Goal: Information Seeking & Learning: Learn about a topic

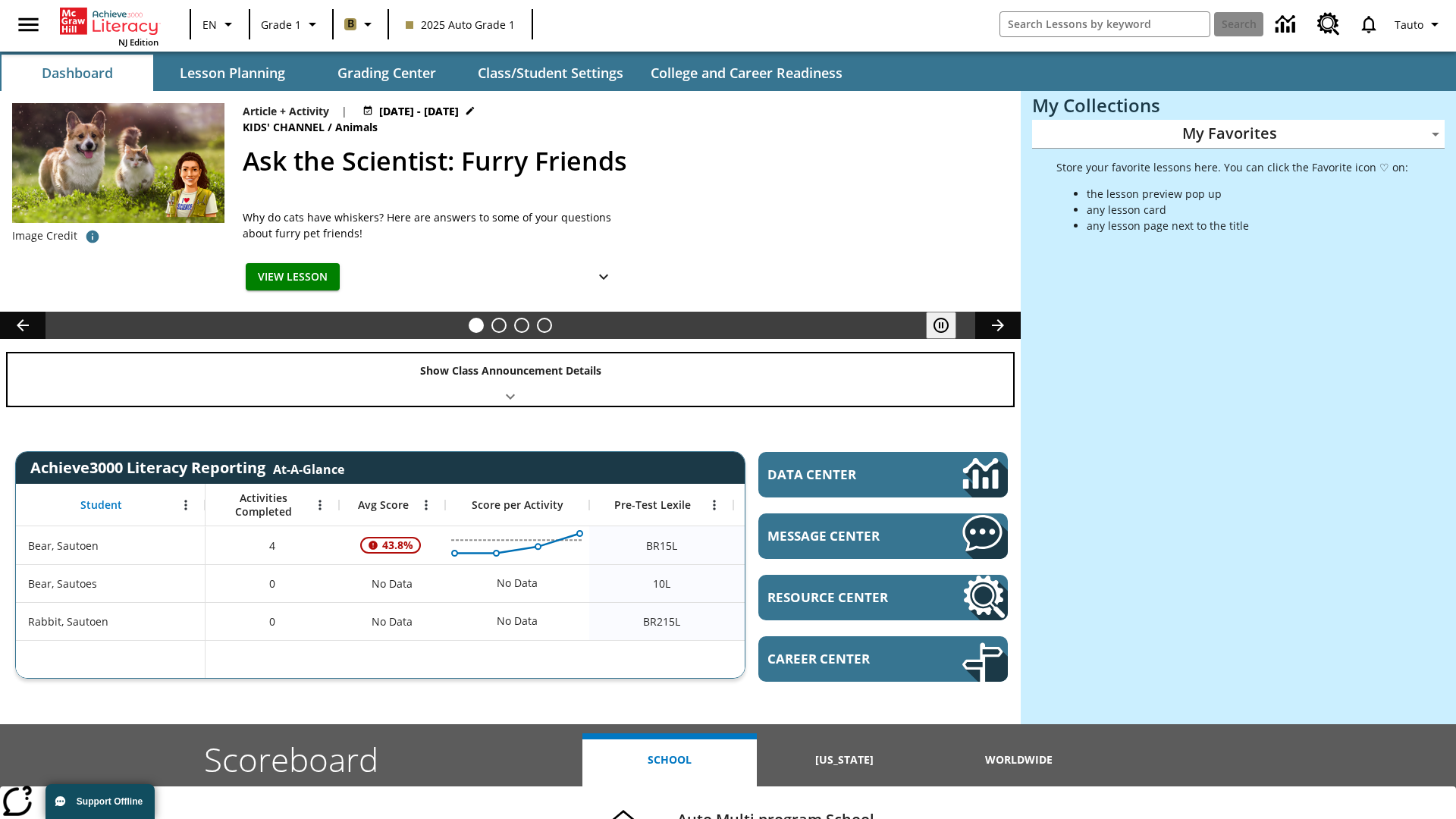
click at [511, 379] on div "Show Class Announcement Details" at bounding box center [510, 379] width 1006 height 52
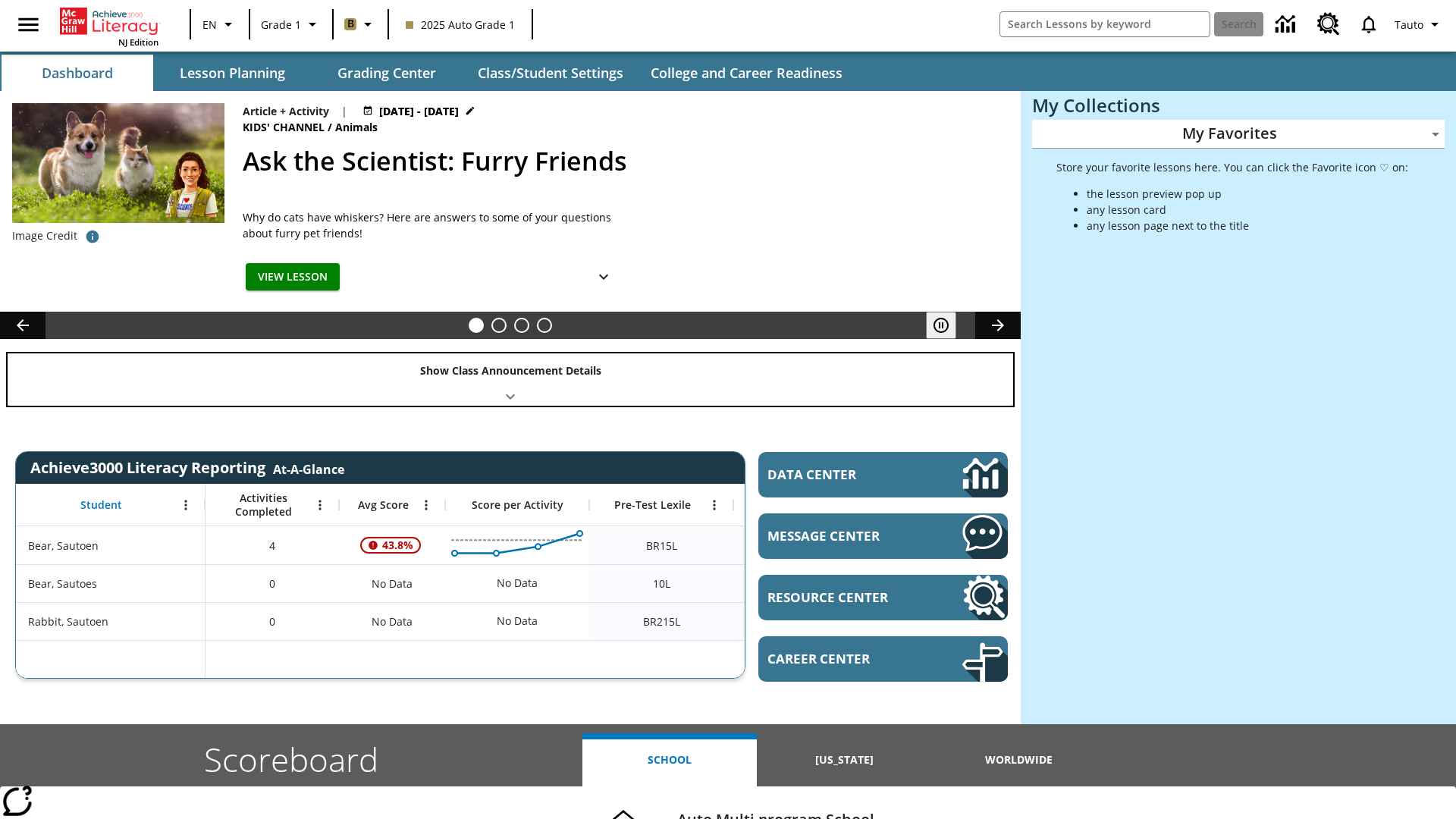
click at [511, 379] on div "Show Class Announcement Details" at bounding box center [510, 379] width 1006 height 52
